Goal: Task Accomplishment & Management: Use online tool/utility

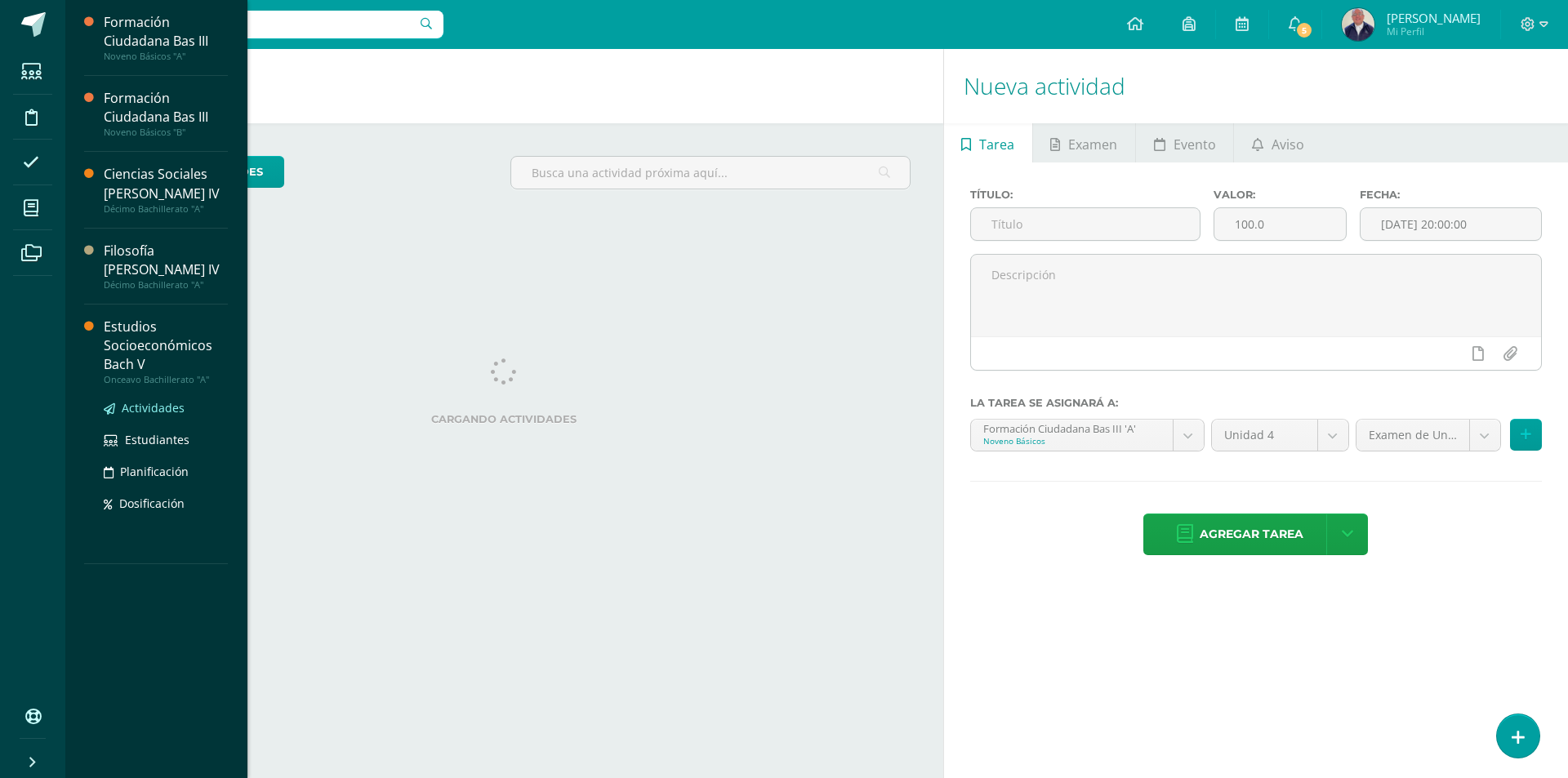
click at [148, 400] on span "Actividades" at bounding box center [153, 407] width 63 height 15
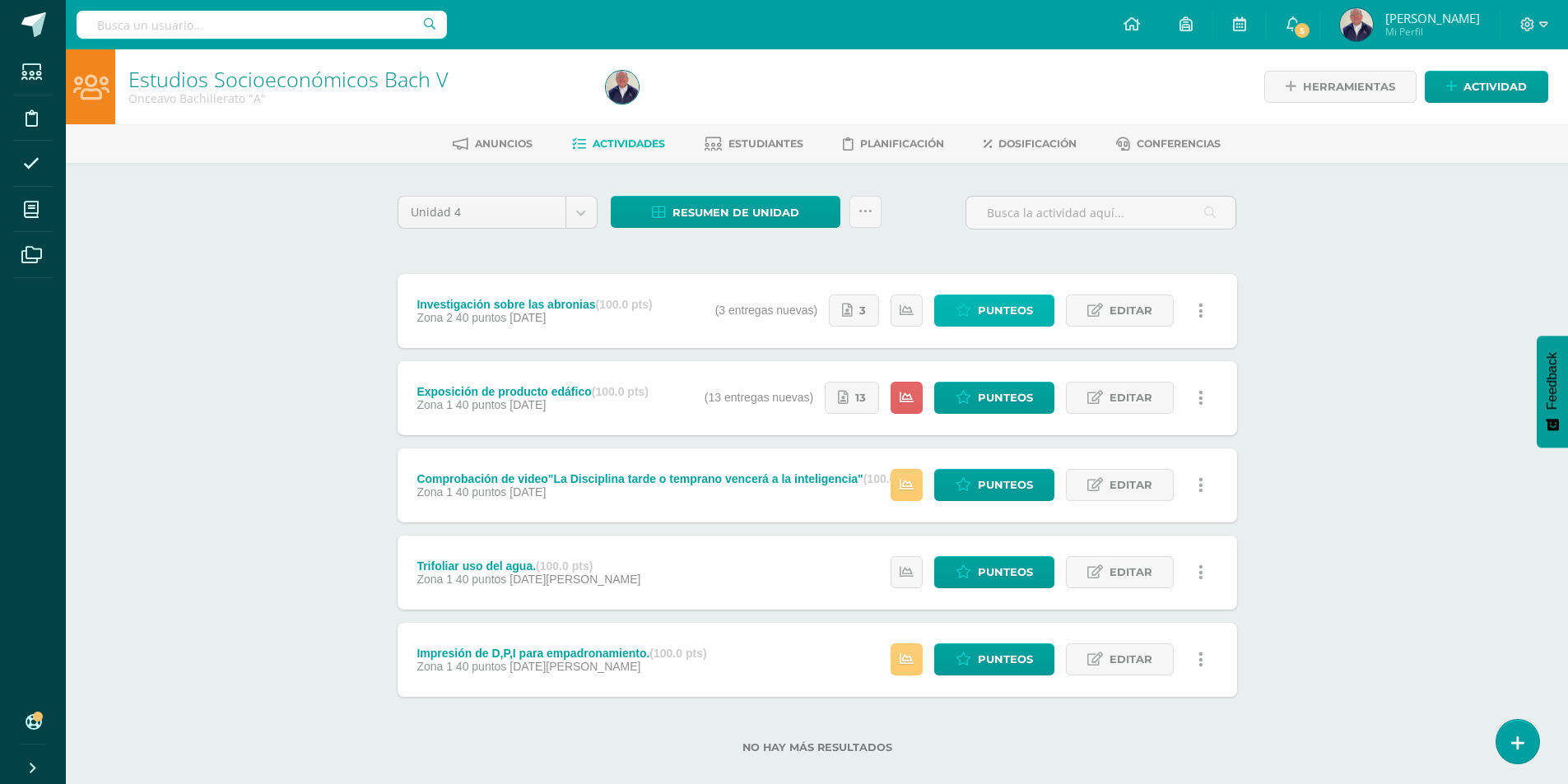
click at [998, 304] on span "Punteos" at bounding box center [1006, 311] width 56 height 30
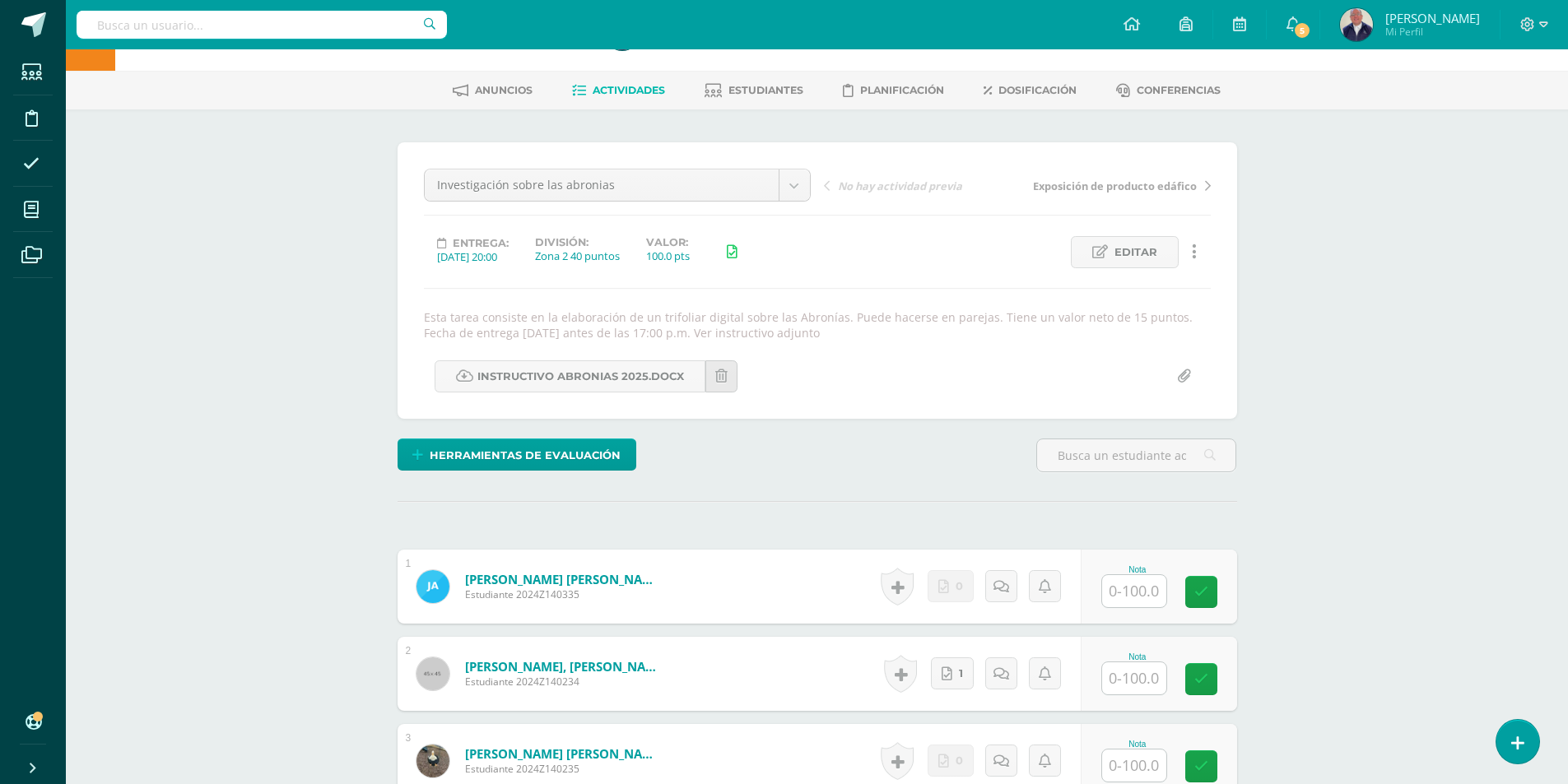
scroll to position [82, 0]
